Goal: Browse casually: Explore the website without a specific task or goal

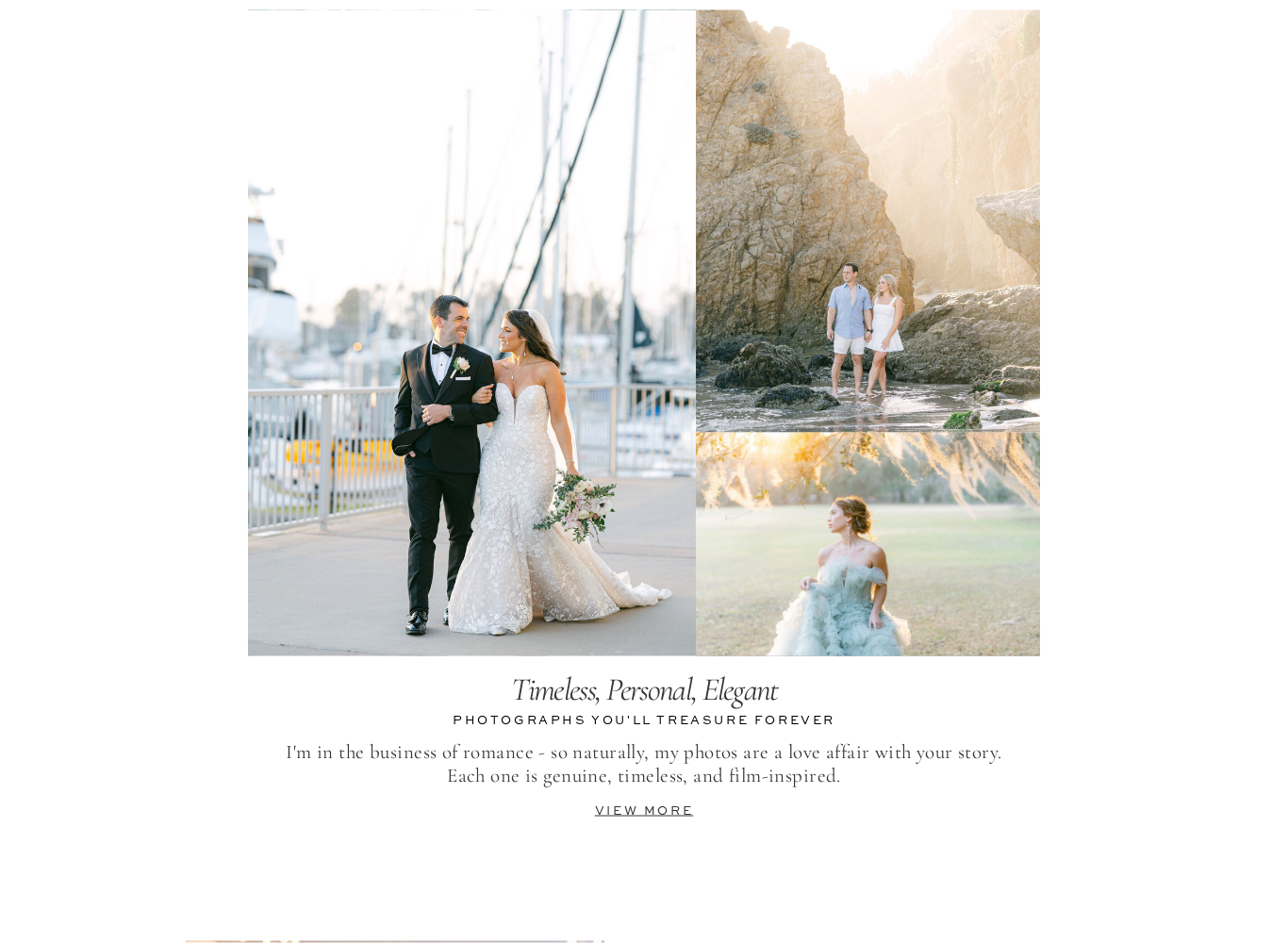
scroll to position [3746, 0]
click at [330, 523] on div at bounding box center [472, 332] width 448 height 646
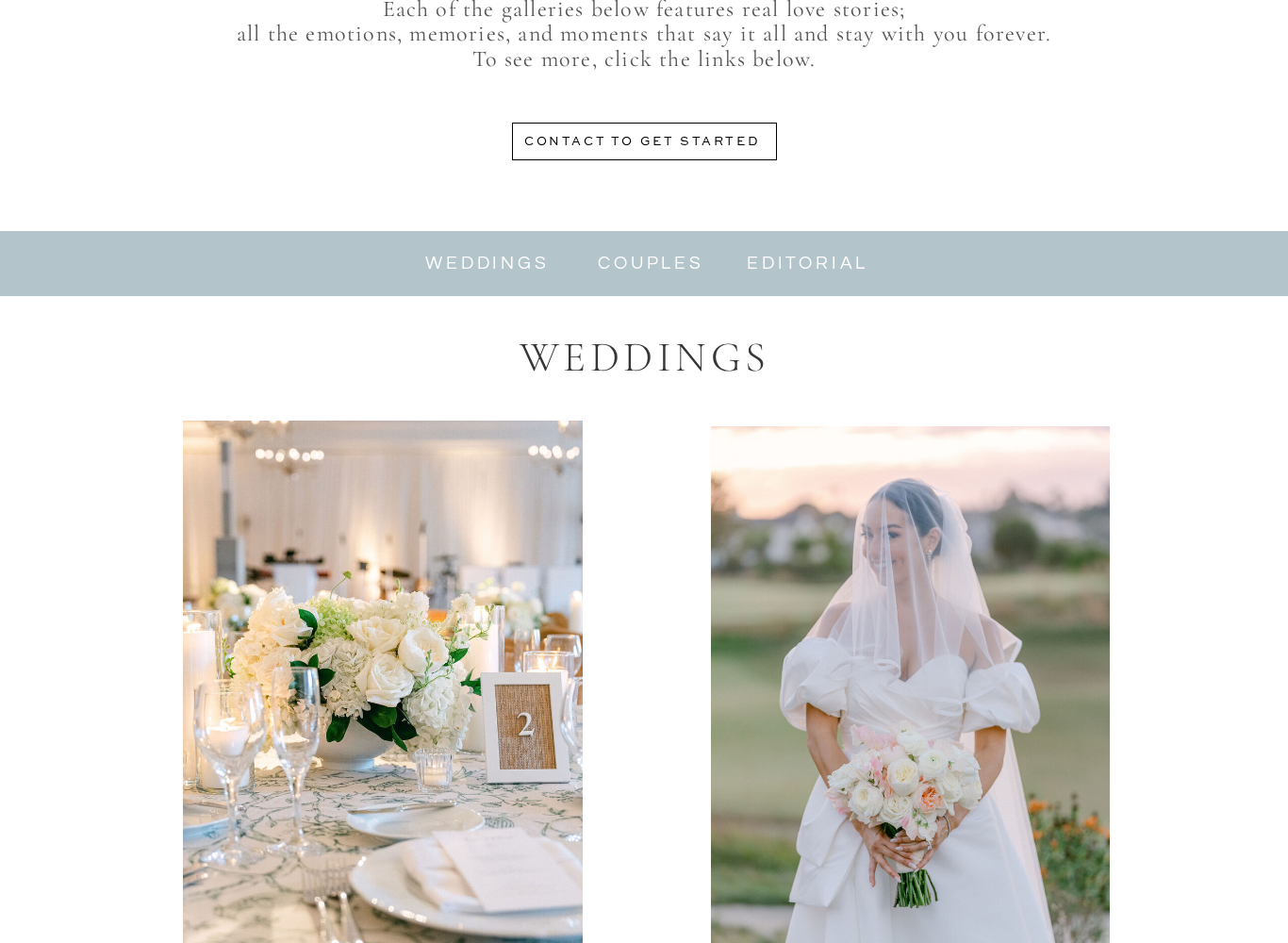
scroll to position [902, 0]
click at [460, 270] on nav "weddings" at bounding box center [488, 263] width 127 height 22
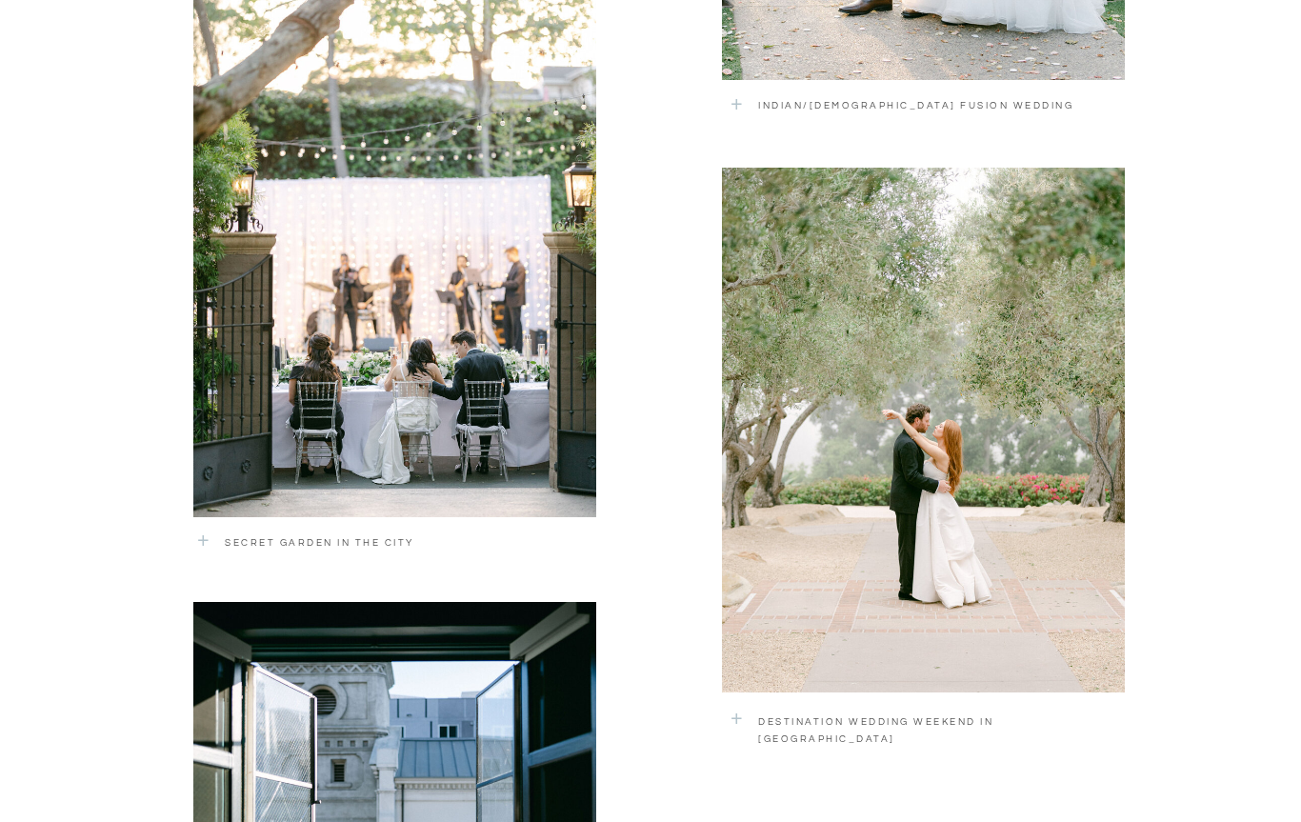
scroll to position [2460, 0]
click at [835, 501] on div at bounding box center [923, 430] width 403 height 525
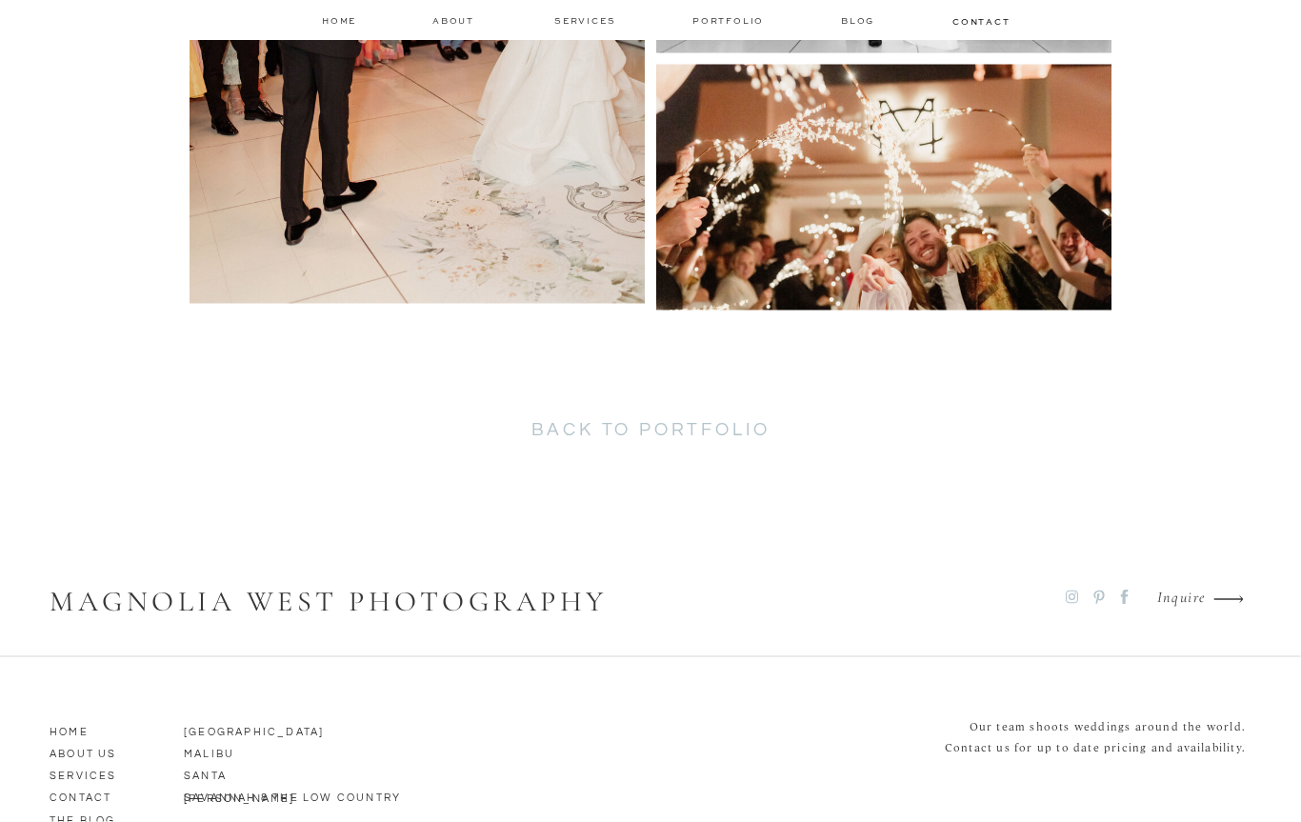
scroll to position [13443, 0]
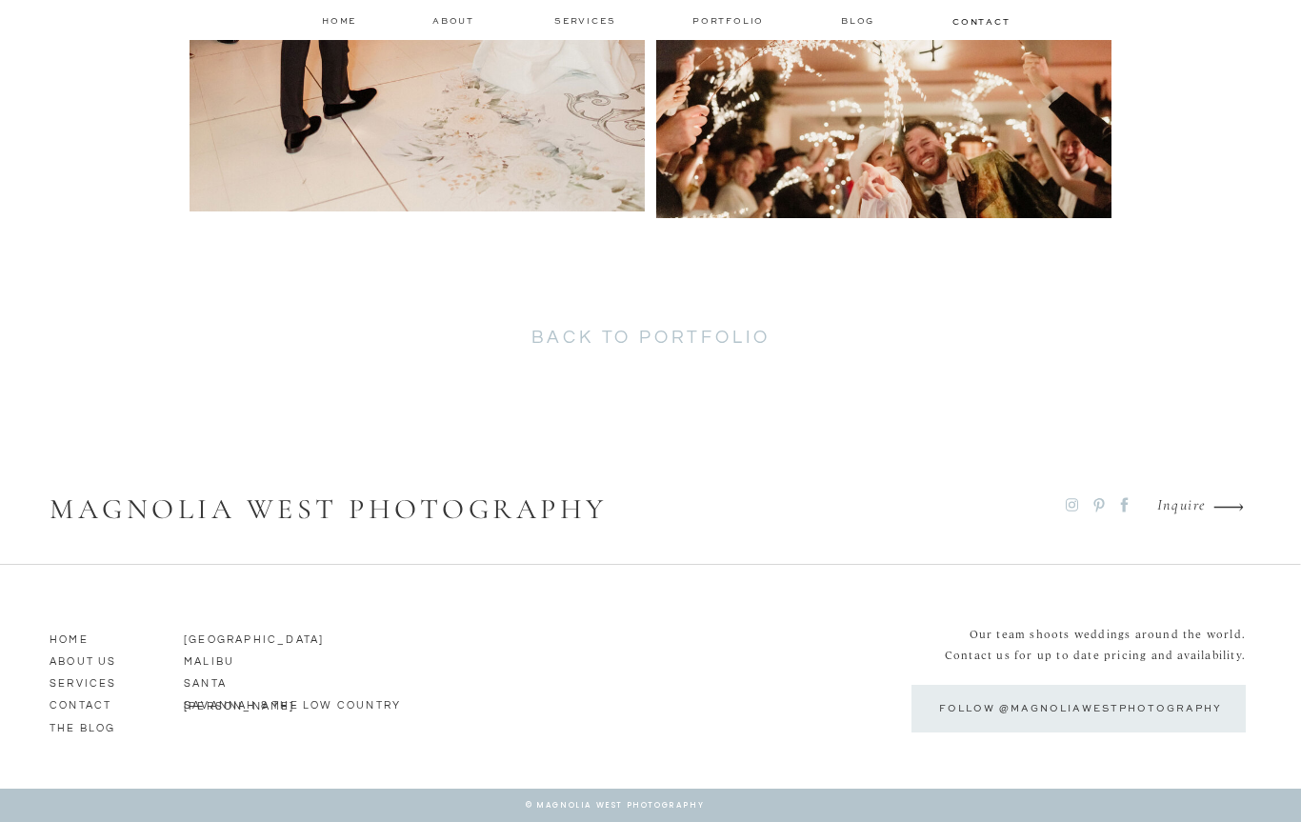
click at [195, 687] on p "SANTA BARBARA" at bounding box center [256, 681] width 144 height 17
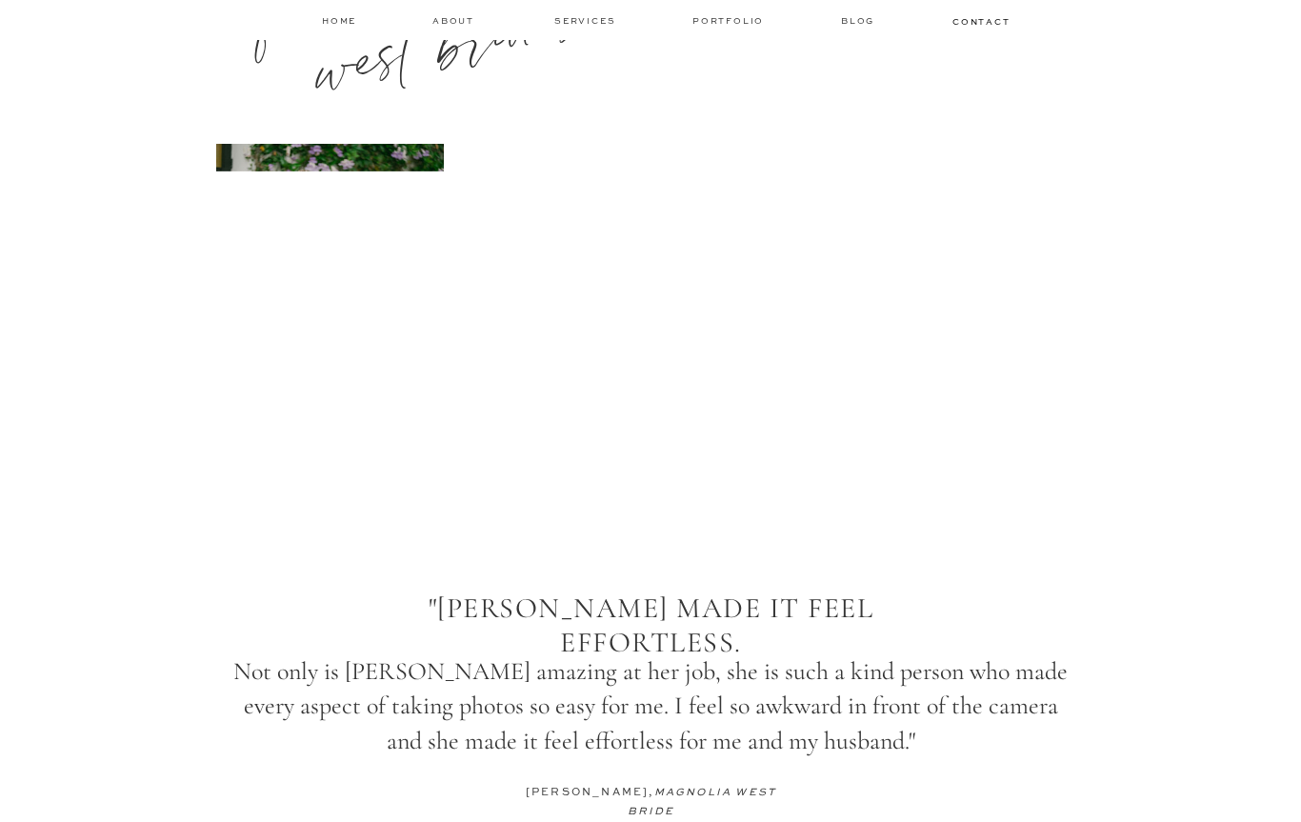
scroll to position [2667, 0]
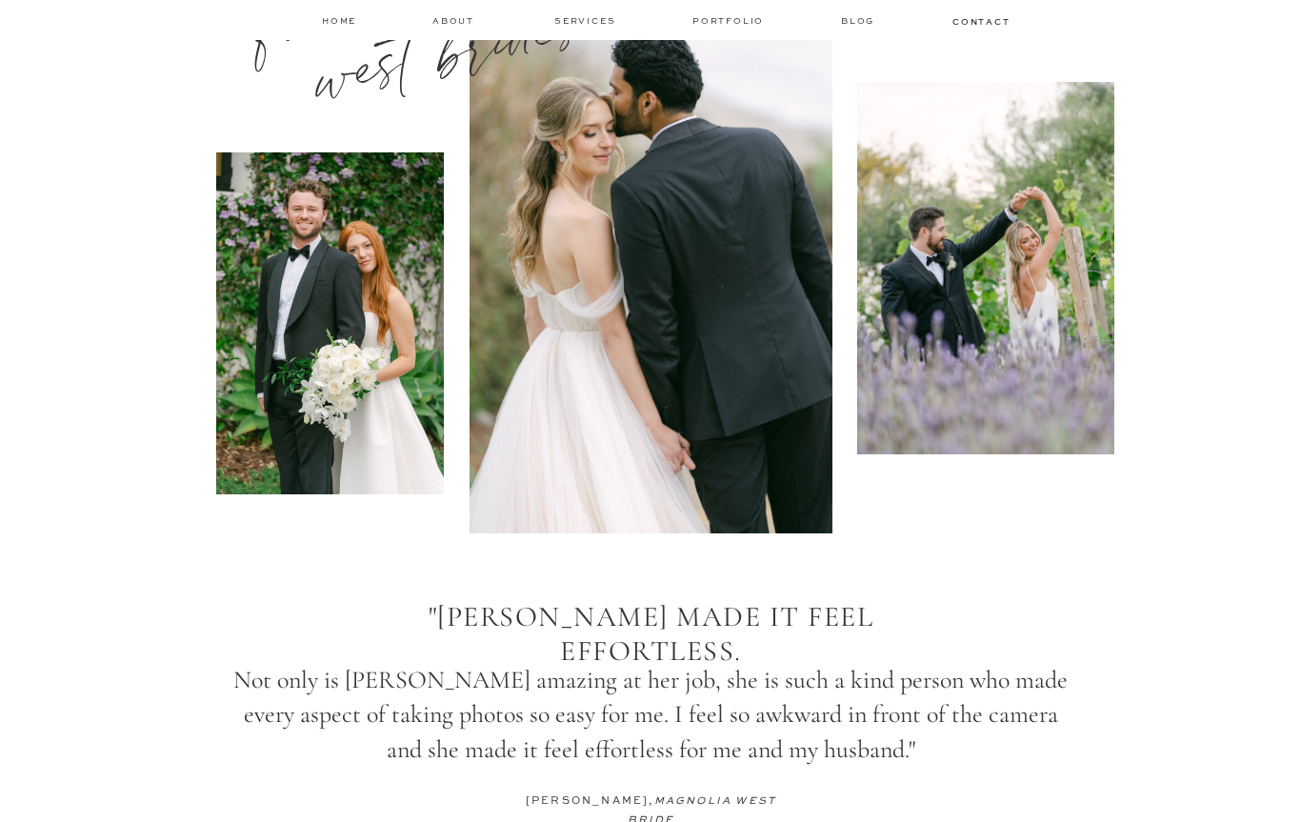
click at [736, 19] on nav "Portfolio" at bounding box center [730, 20] width 75 height 13
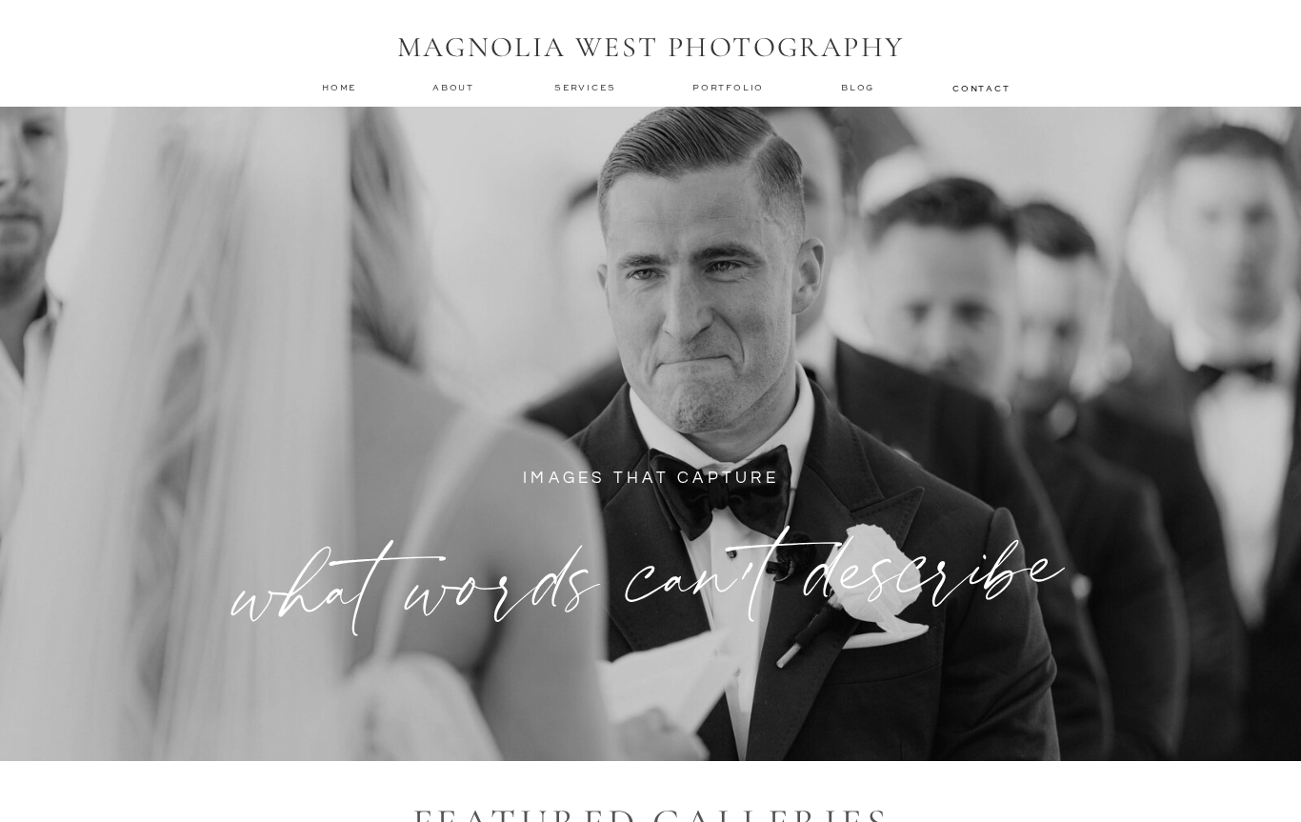
click at [718, 86] on nav "Portfolio" at bounding box center [730, 87] width 75 height 13
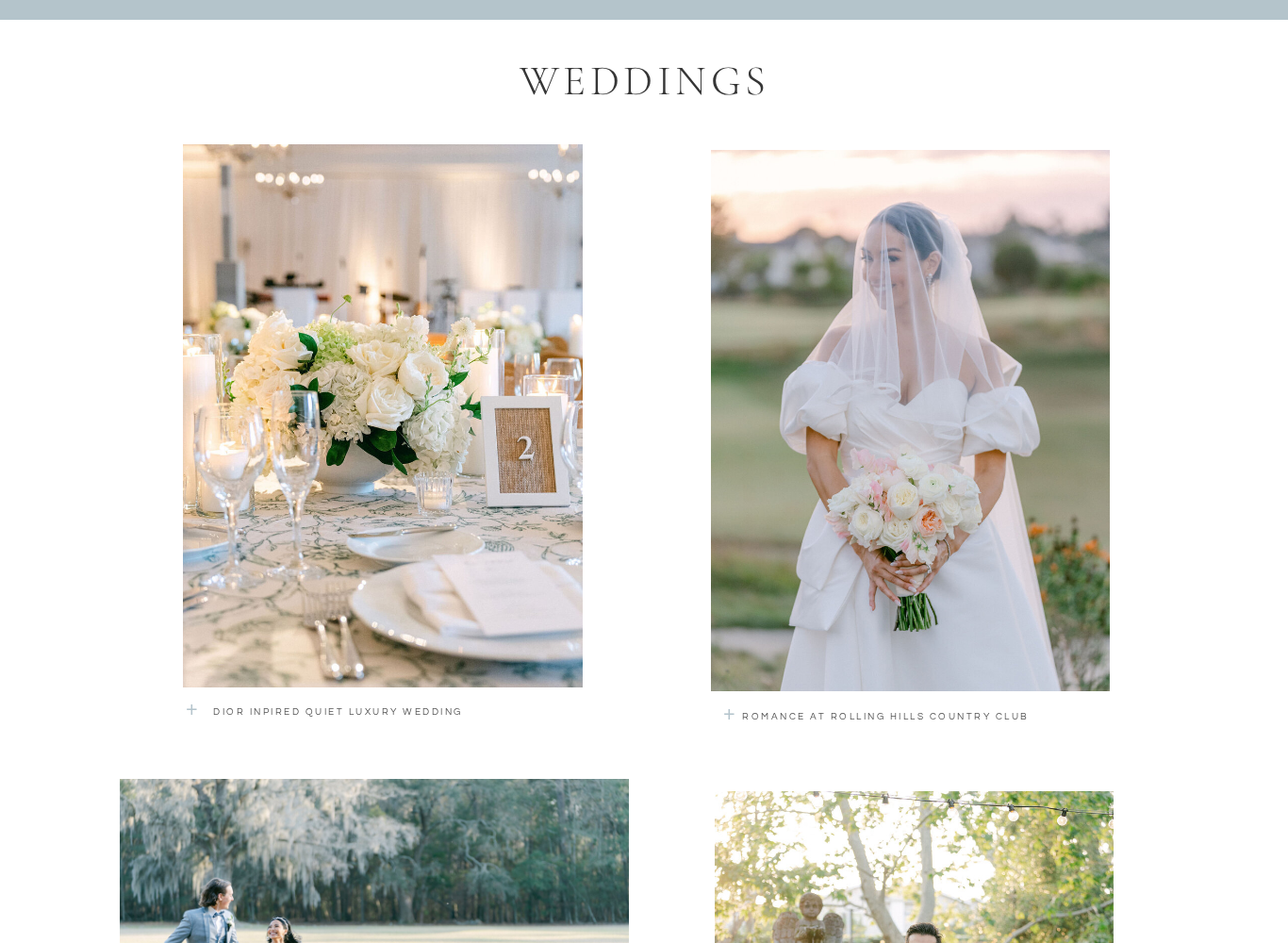
scroll to position [1179, 0]
click at [424, 707] on p "dior inpired quiet luxury wedding" at bounding box center [390, 717] width 354 height 28
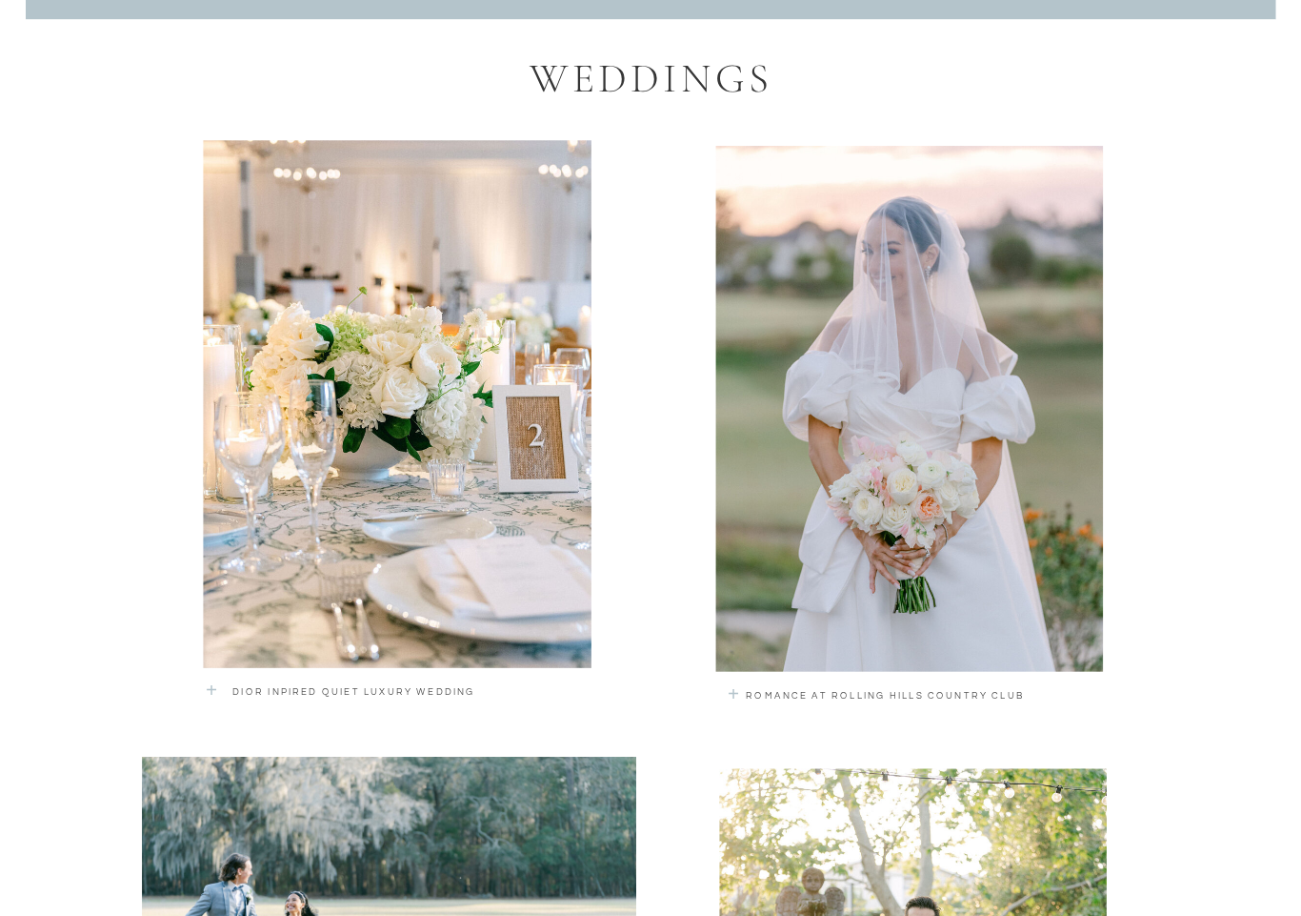
scroll to position [1244, 0]
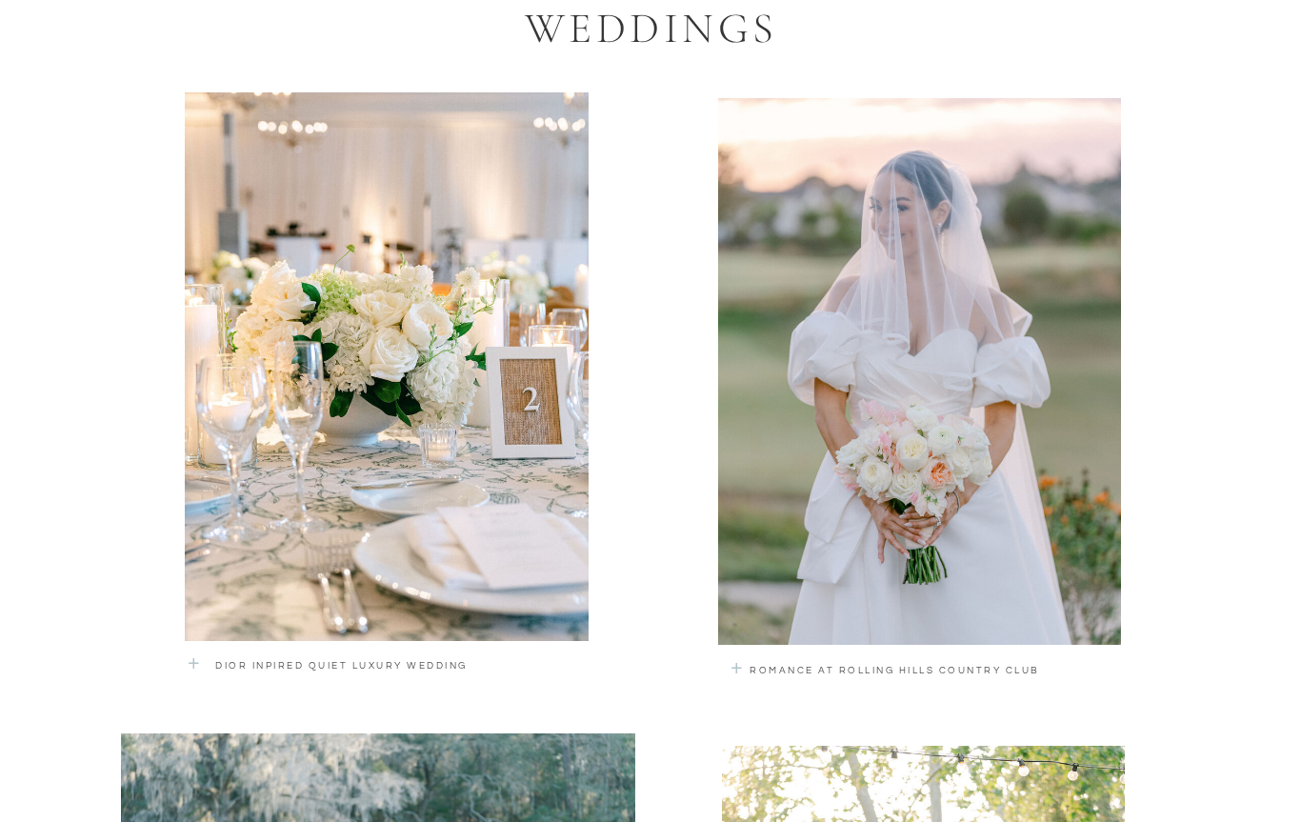
click at [905, 670] on p "romance at rolling hills country club" at bounding box center [929, 676] width 358 height 28
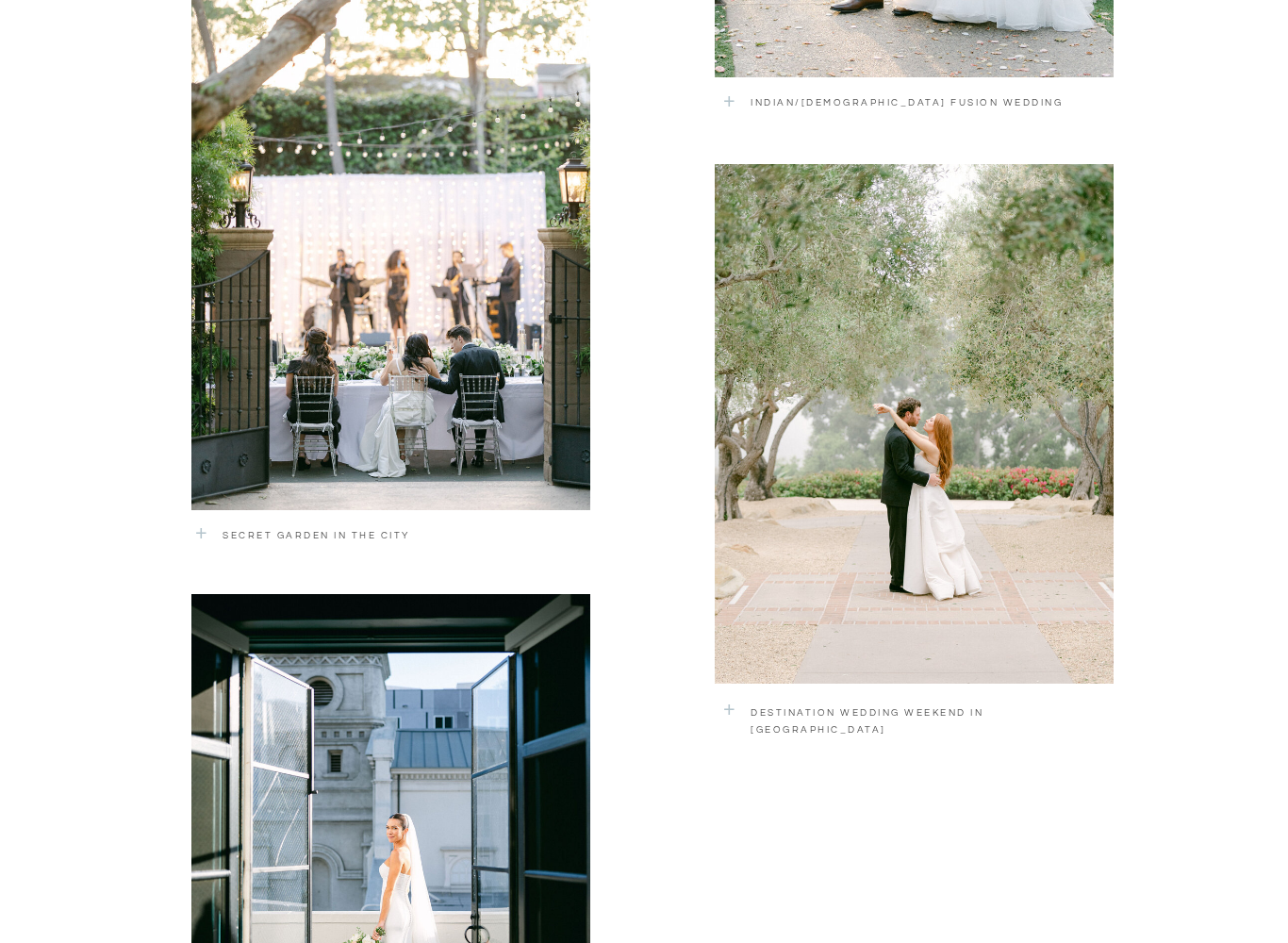
scroll to position [2445, 0]
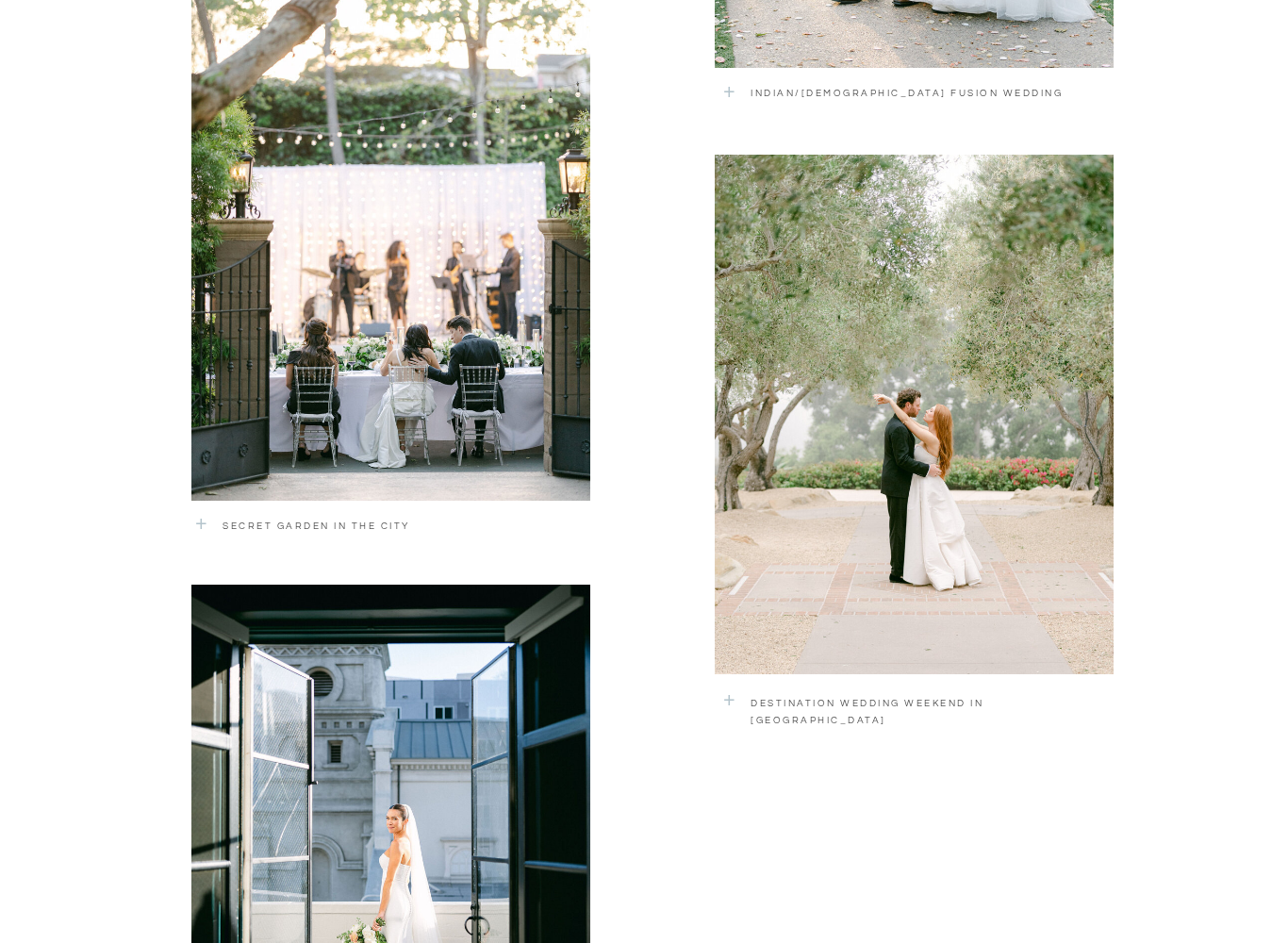
click at [798, 705] on p "Destination Wedding Weekend in Montecito" at bounding box center [928, 706] width 354 height 23
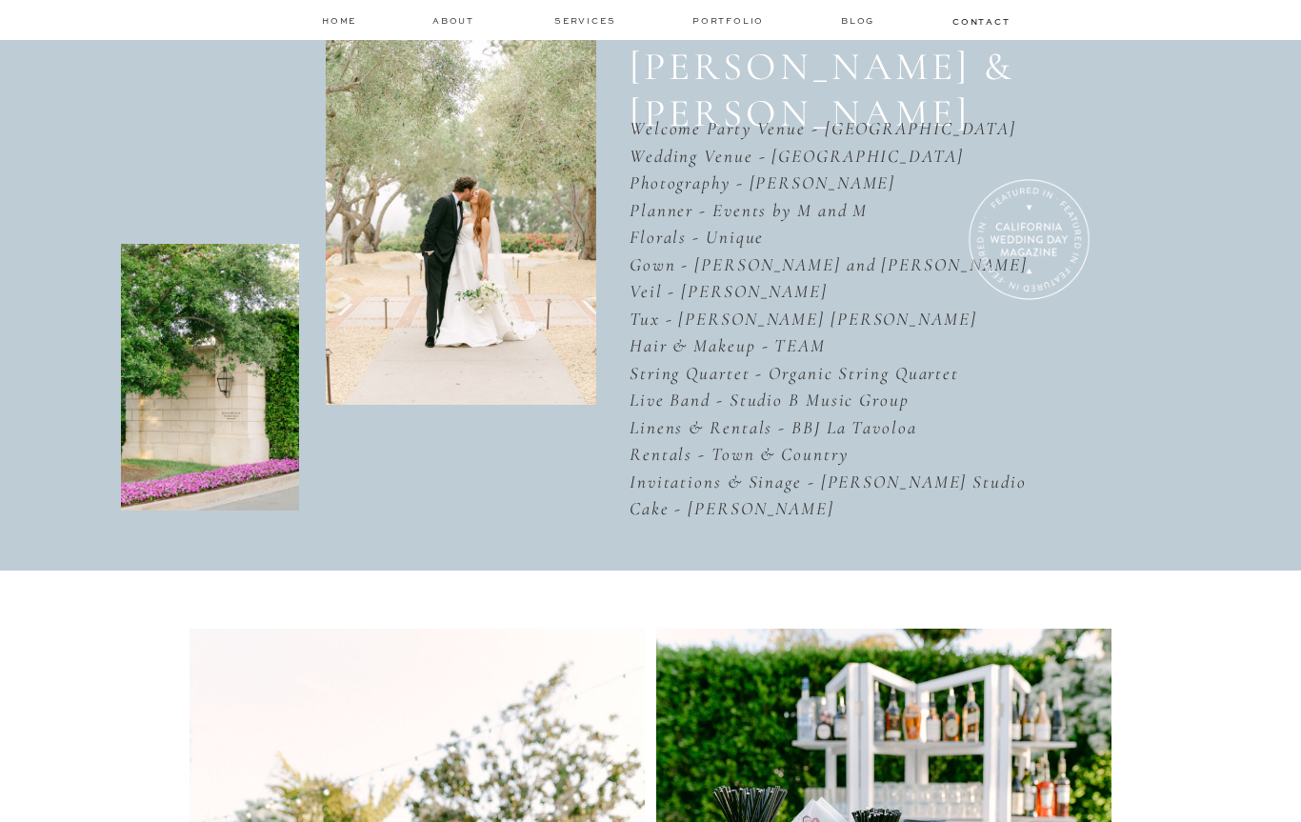
scroll to position [635, 0]
